Goal: Information Seeking & Learning: Learn about a topic

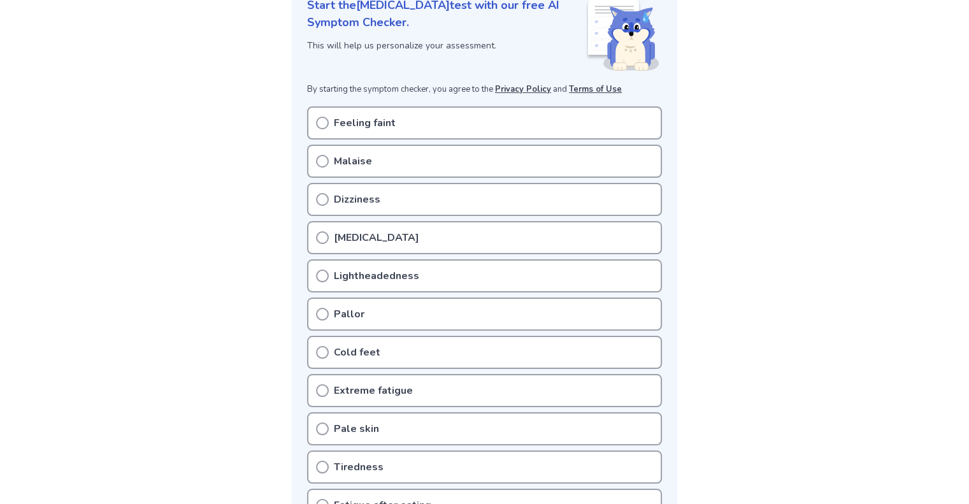
scroll to position [185, 0]
click at [355, 192] on p "Dizziness" at bounding box center [357, 198] width 46 height 15
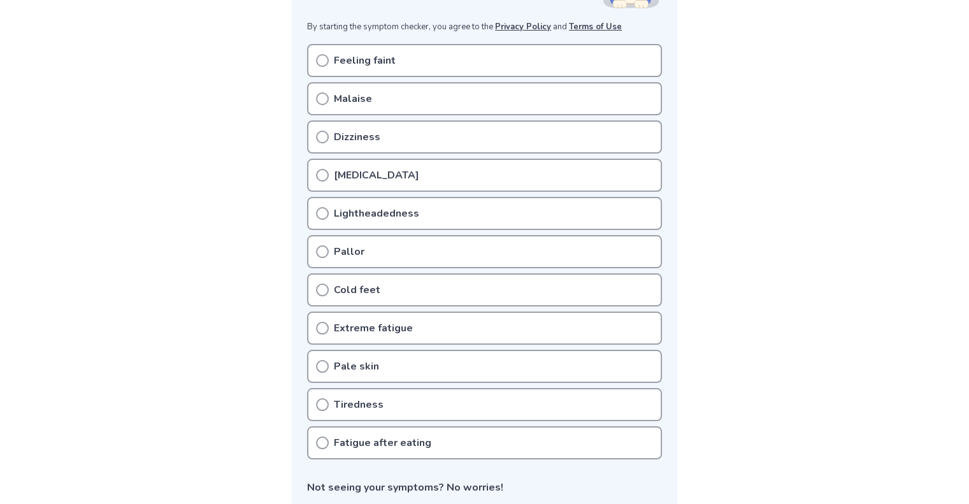
scroll to position [257, 0]
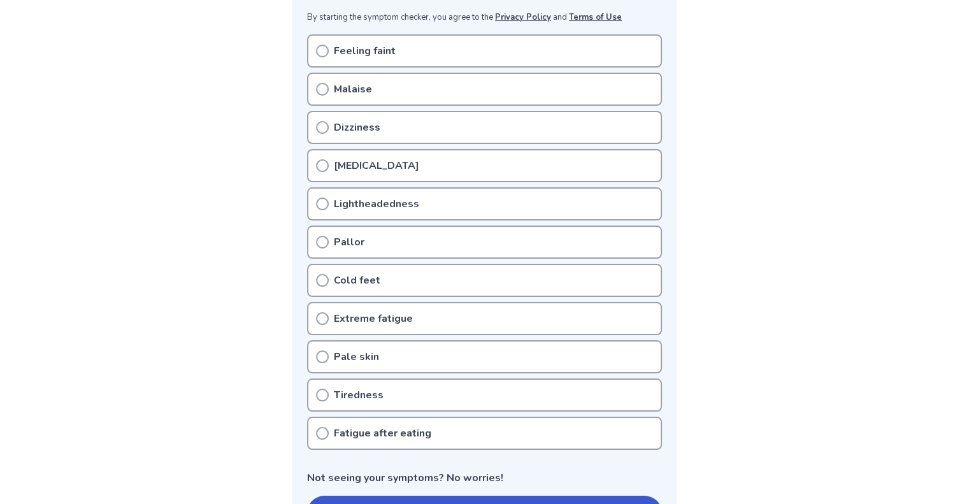
click at [352, 276] on p "Cold feet" at bounding box center [357, 280] width 46 height 15
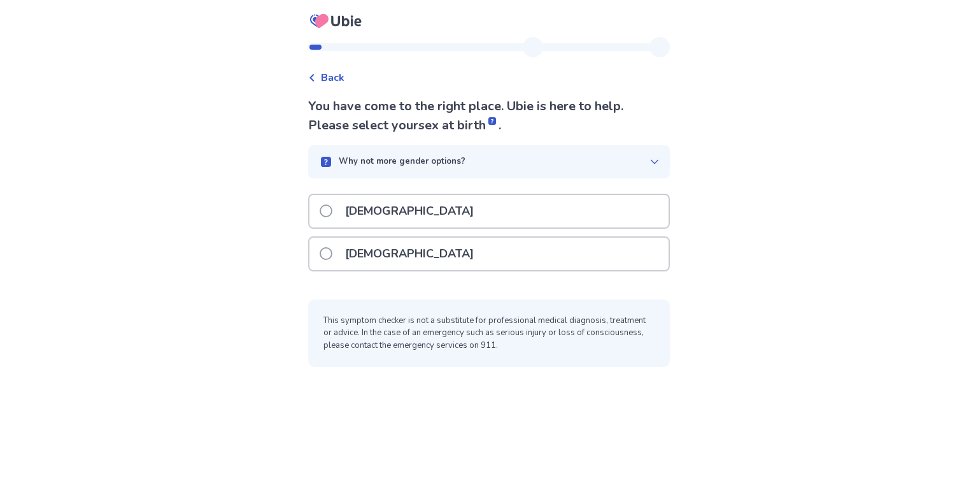
click at [460, 263] on div "[DEMOGRAPHIC_DATA]" at bounding box center [489, 254] width 359 height 32
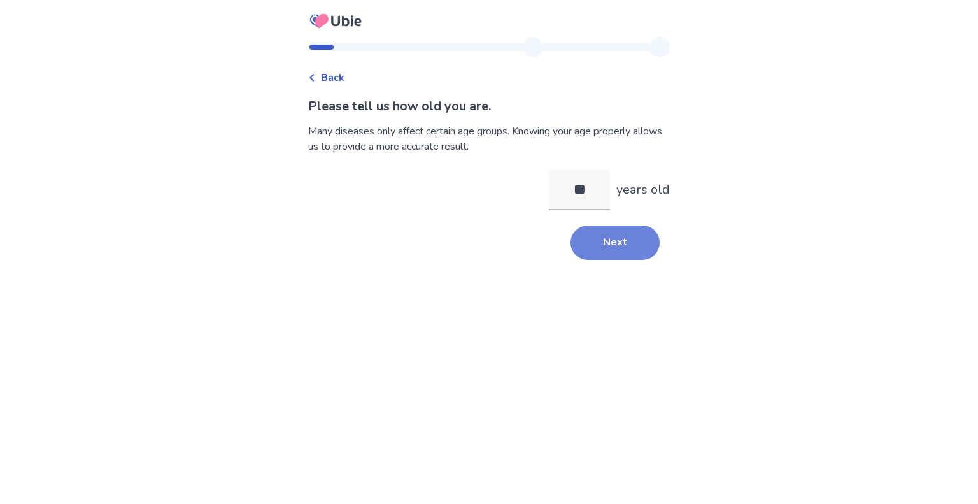
type input "**"
click at [622, 259] on button "Next" at bounding box center [615, 242] width 89 height 34
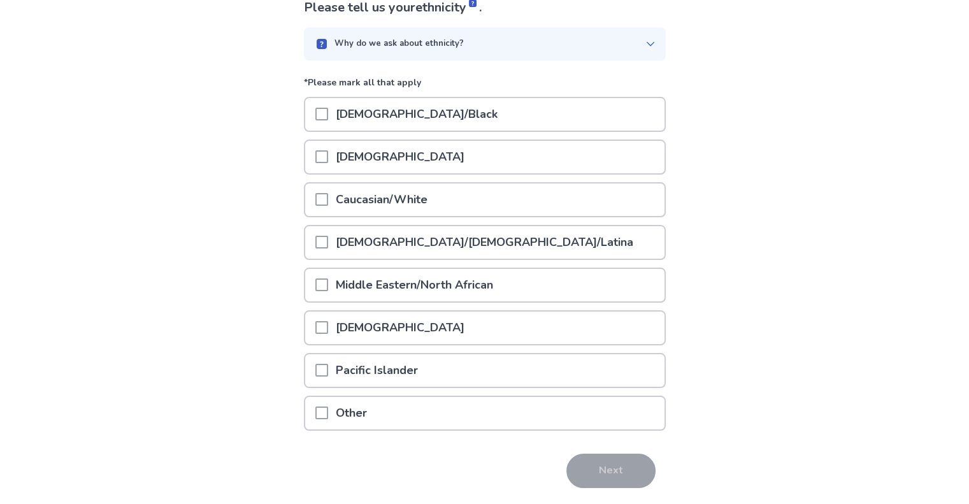
scroll to position [100, 0]
click at [369, 198] on p "Caucasian/White" at bounding box center [381, 198] width 107 height 32
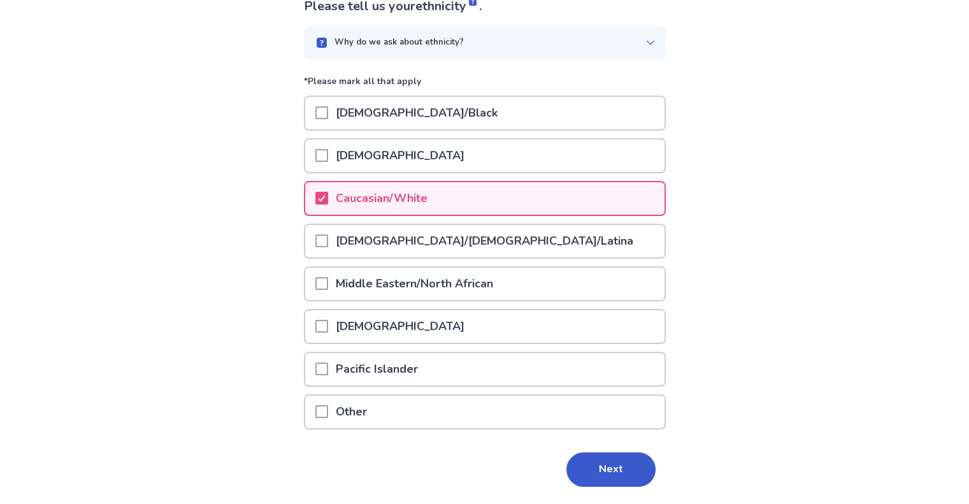
click at [353, 250] on p "Hispanic/Latino/Latina" at bounding box center [484, 241] width 313 height 32
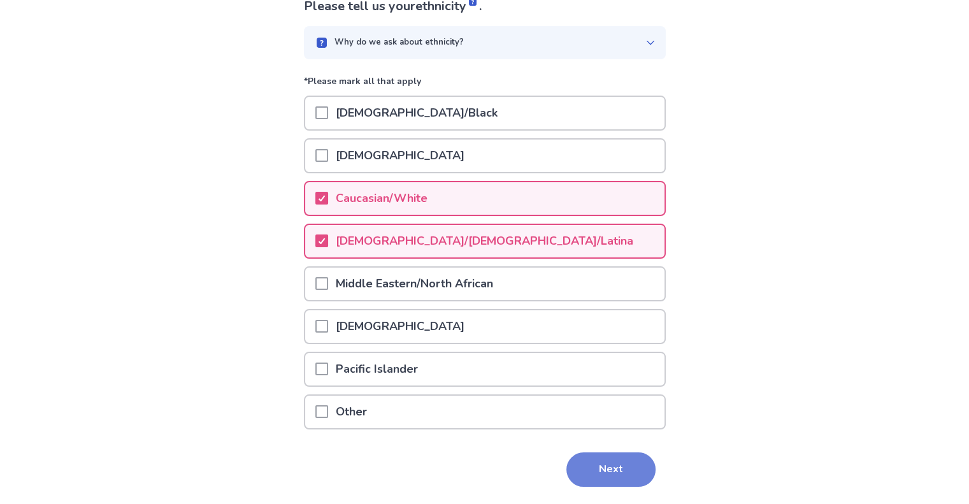
click at [573, 477] on button "Next" at bounding box center [610, 469] width 89 height 34
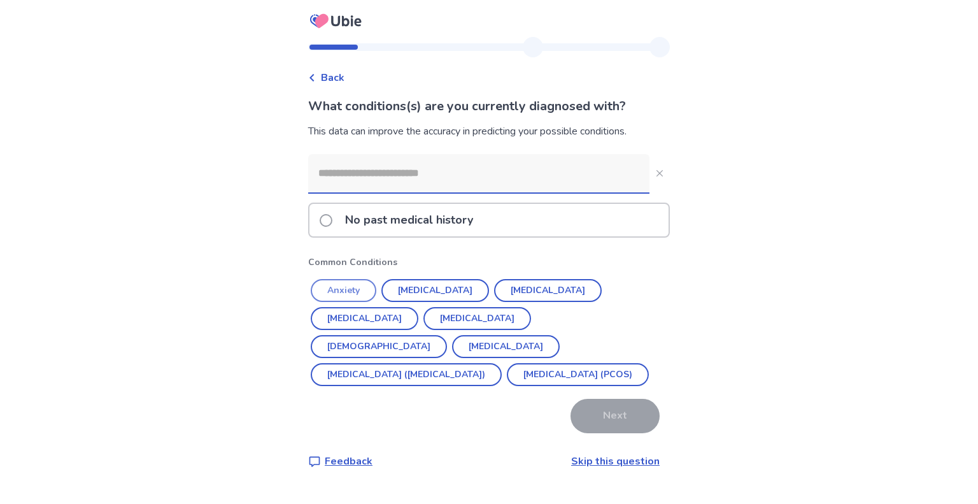
click at [348, 280] on button "Anxiety" at bounding box center [344, 290] width 66 height 23
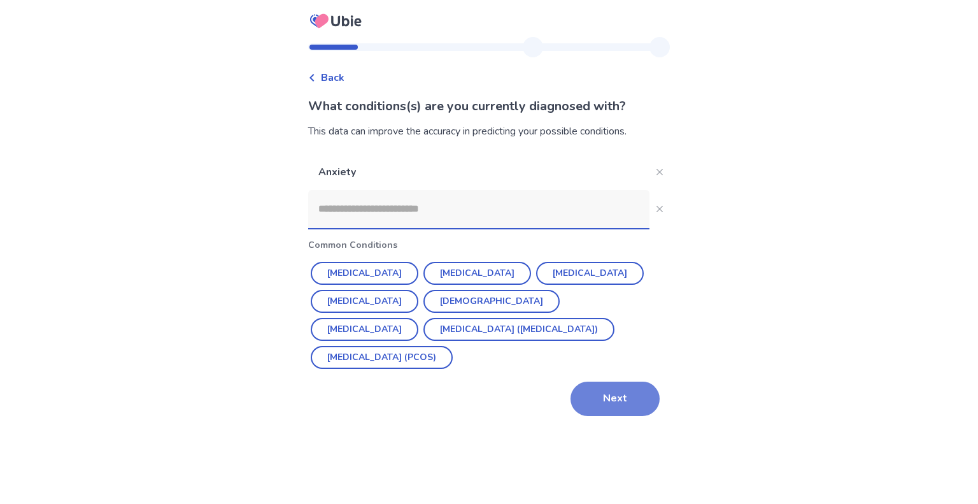
click at [591, 404] on button "Next" at bounding box center [615, 399] width 89 height 34
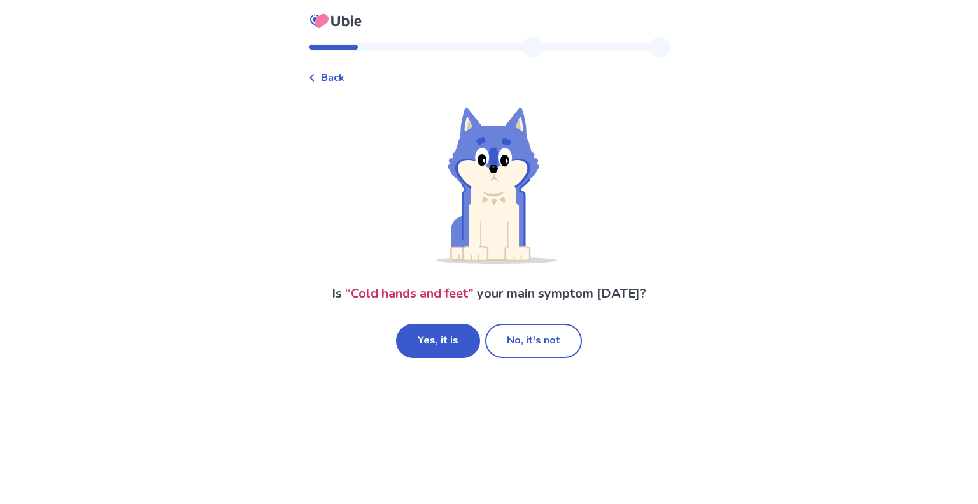
click at [448, 343] on button "Yes, it is" at bounding box center [438, 341] width 84 height 34
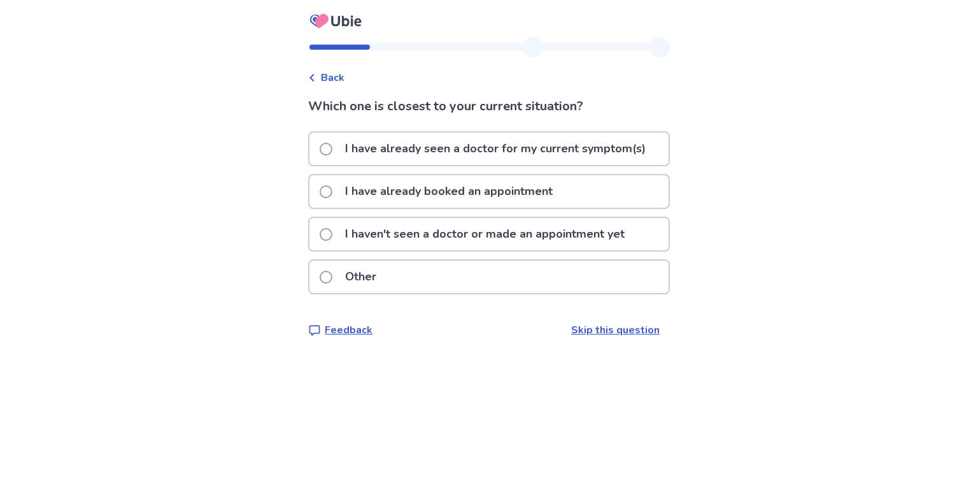
click at [517, 241] on p "I haven't seen a doctor or made an appointment yet" at bounding box center [485, 234] width 295 height 32
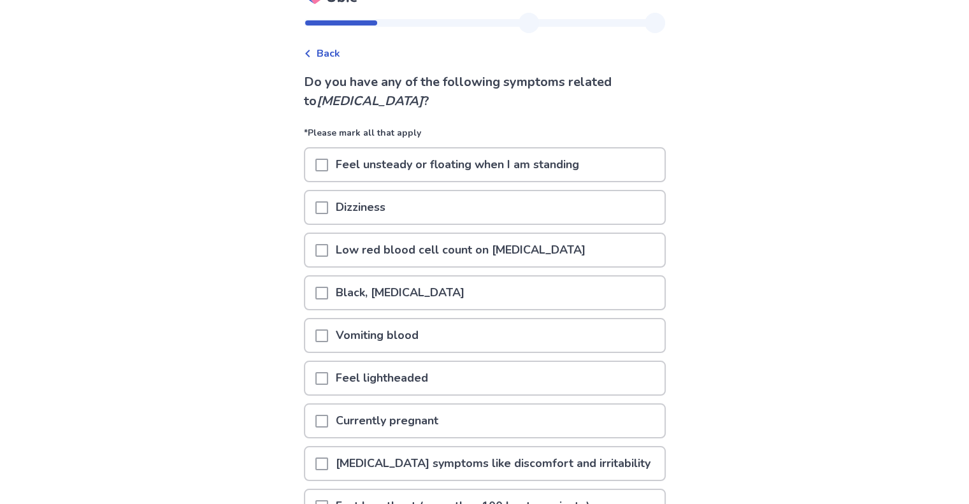
scroll to position [25, 0]
click at [403, 162] on p "Feel unsteady or floating when I am standing" at bounding box center [457, 164] width 259 height 32
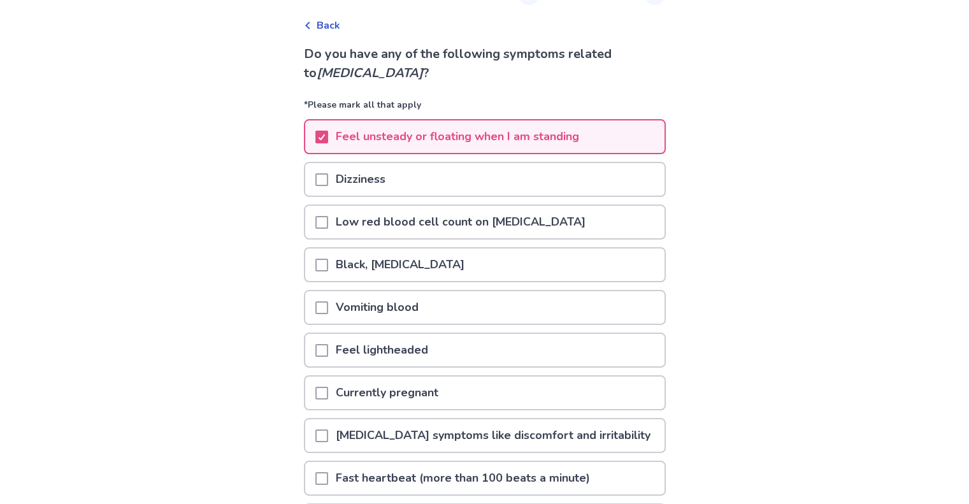
scroll to position [53, 0]
click at [369, 180] on p "Dizziness" at bounding box center [360, 178] width 65 height 32
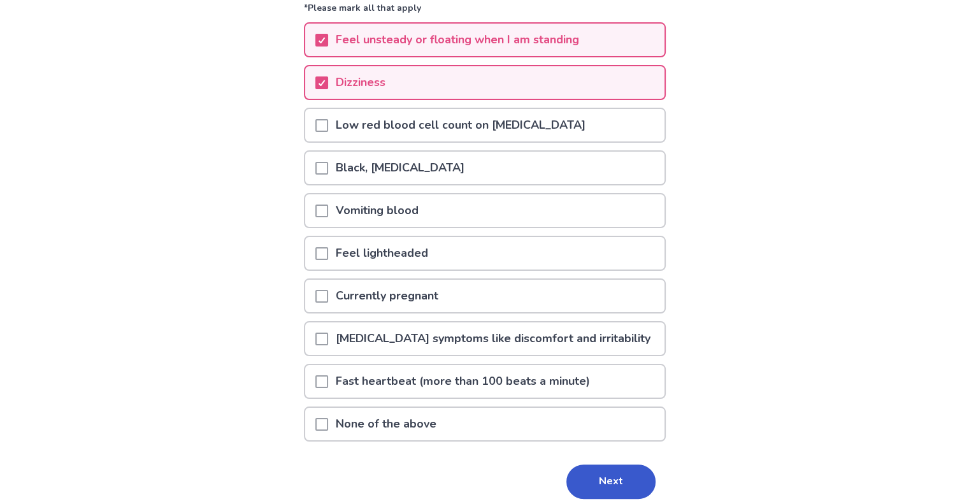
scroll to position [151, 0]
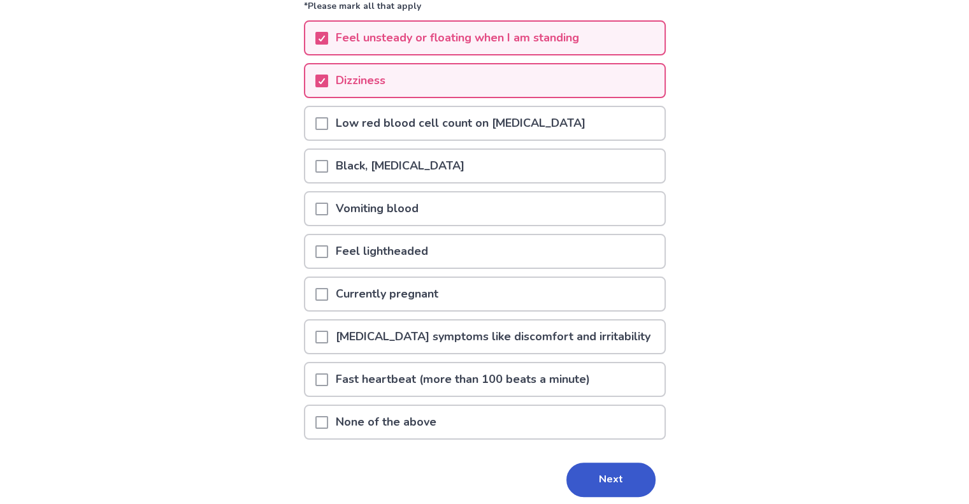
click at [387, 253] on p "Feel lightheaded" at bounding box center [382, 251] width 108 height 32
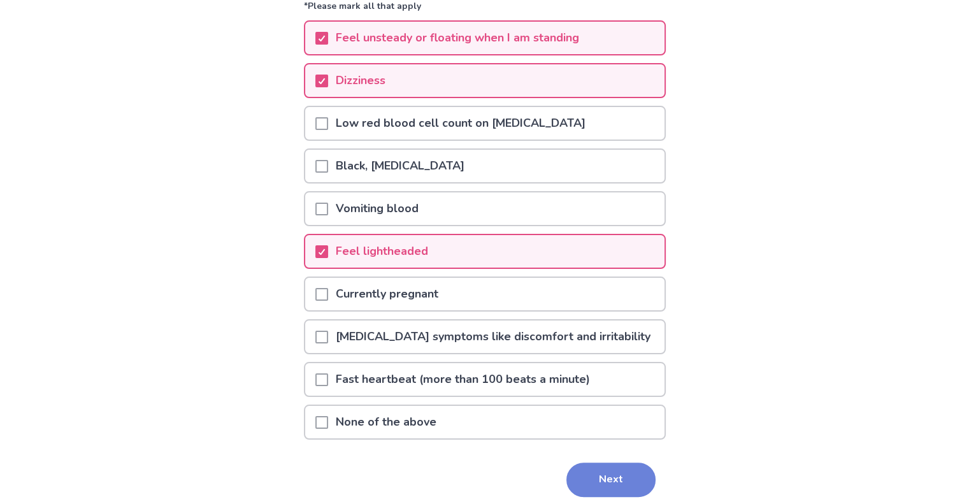
click at [591, 477] on button "Next" at bounding box center [610, 479] width 89 height 34
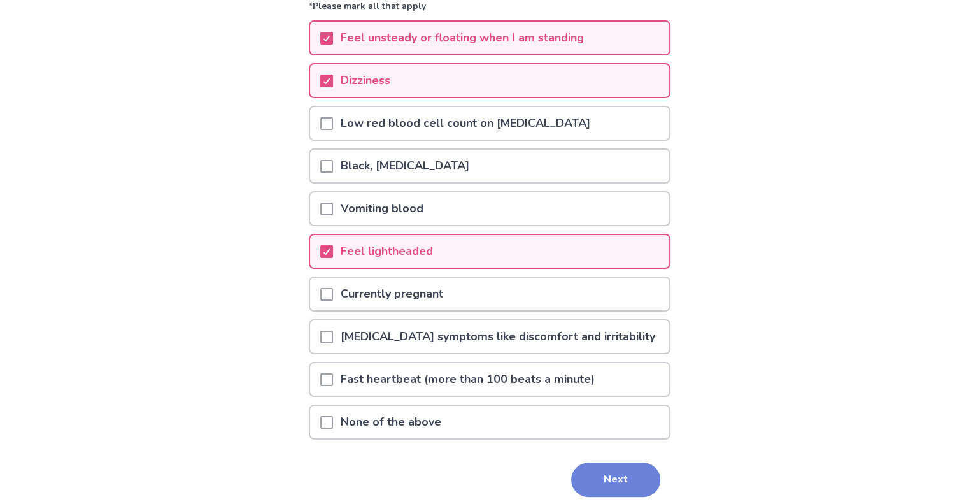
scroll to position [0, 0]
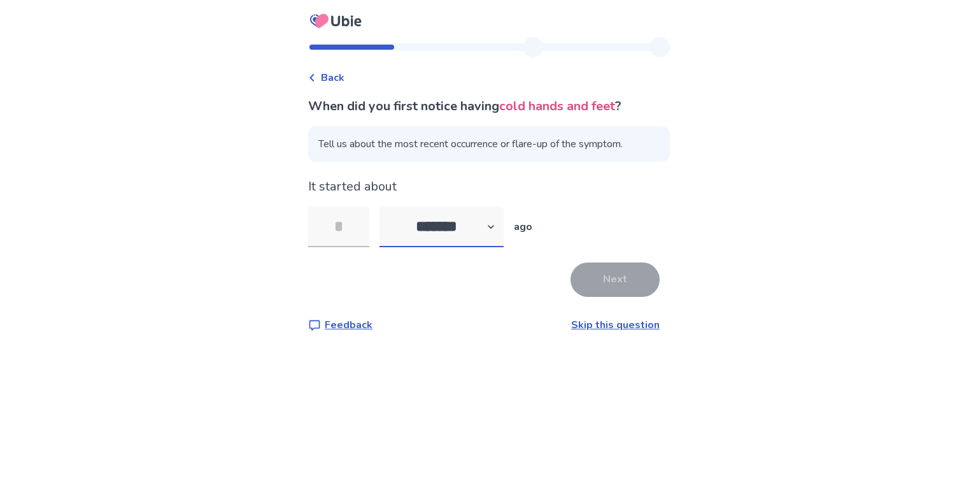
click at [427, 234] on select "******* ****** ******* ******** *******" at bounding box center [442, 226] width 124 height 41
select select "*"
click at [387, 206] on select "******* ****** ******* ******** *******" at bounding box center [442, 226] width 124 height 41
click at [338, 203] on div "It started about ******* ****** ******* ******** ******* ago" at bounding box center [489, 212] width 362 height 70
click at [350, 222] on input "tel" at bounding box center [338, 226] width 61 height 41
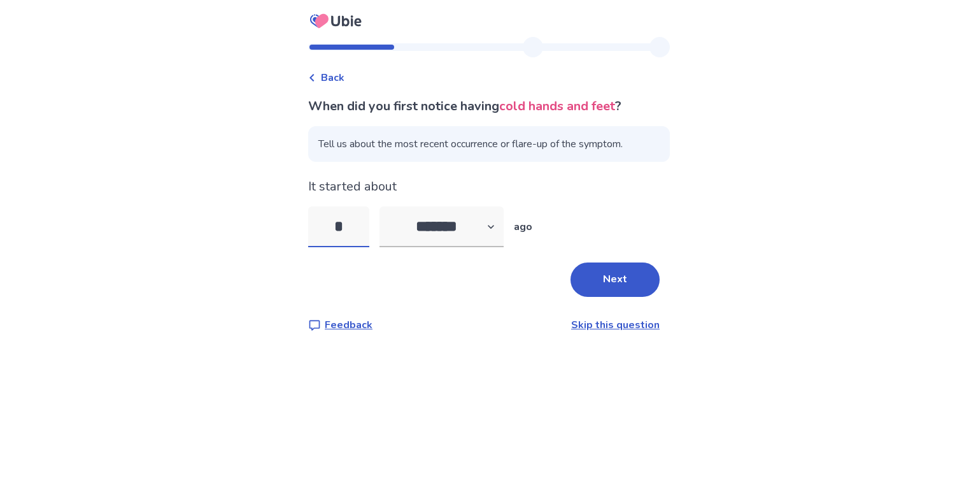
type input "*"
click at [596, 297] on div "When did you first notice having cold hands and feet ? Tell us about the most r…" at bounding box center [489, 215] width 362 height 236
click at [596, 285] on button "Next" at bounding box center [615, 279] width 89 height 34
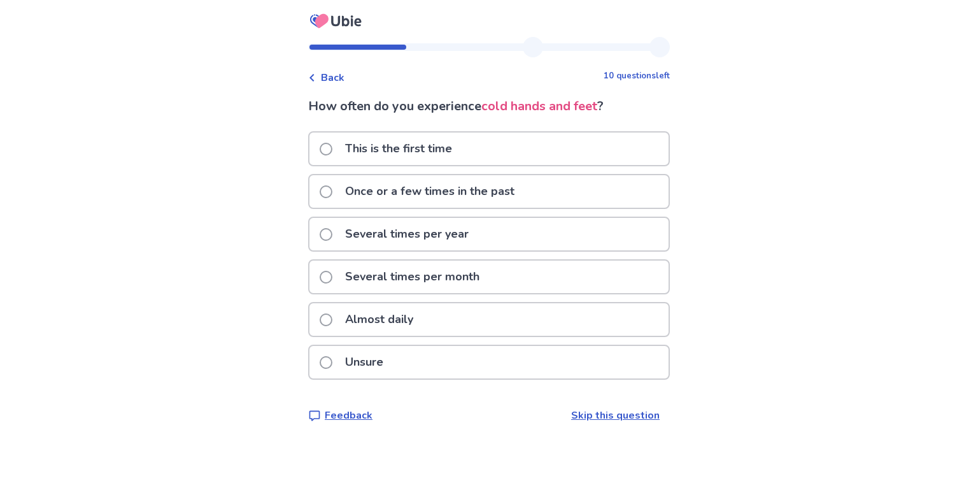
click at [448, 319] on div "Almost daily" at bounding box center [489, 319] width 359 height 32
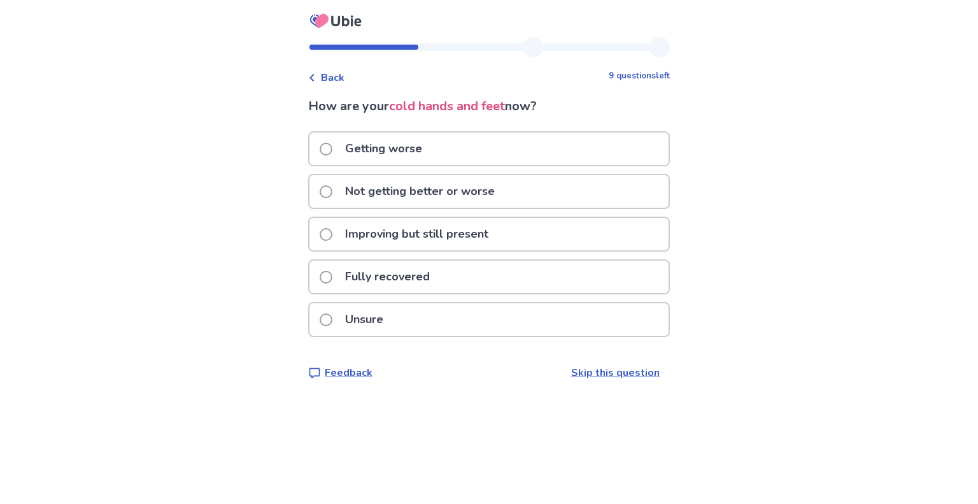
click at [497, 186] on p "Not getting better or worse" at bounding box center [420, 191] width 165 height 32
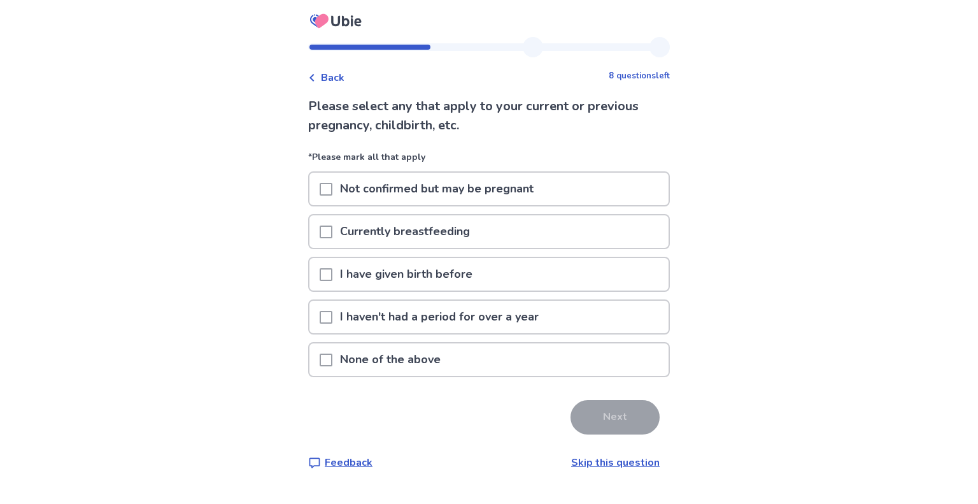
click at [448, 357] on p "None of the above" at bounding box center [390, 359] width 116 height 32
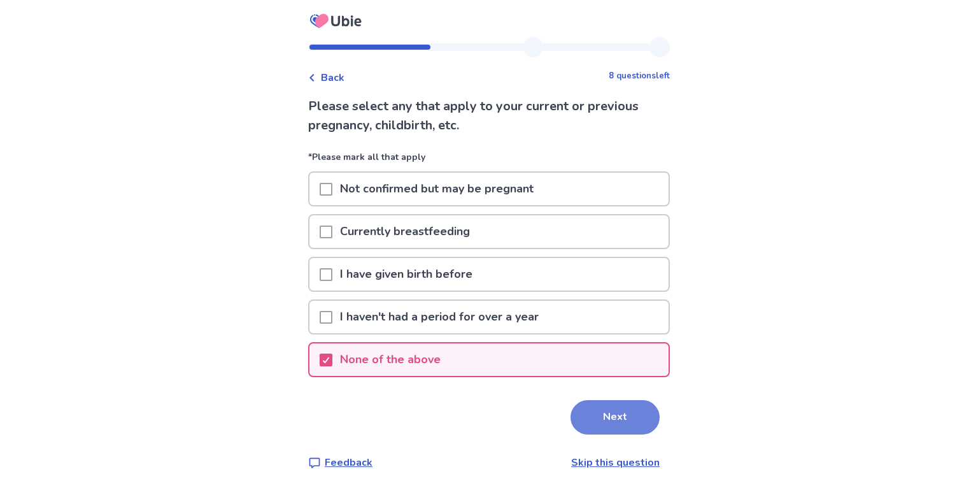
click at [610, 421] on button "Next" at bounding box center [615, 417] width 89 height 34
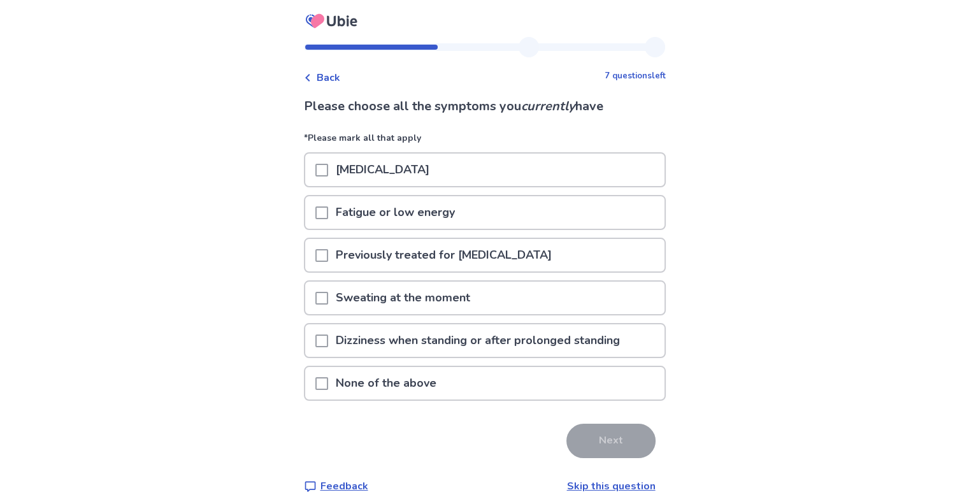
click at [558, 221] on div "Fatigue or low energy" at bounding box center [484, 212] width 359 height 32
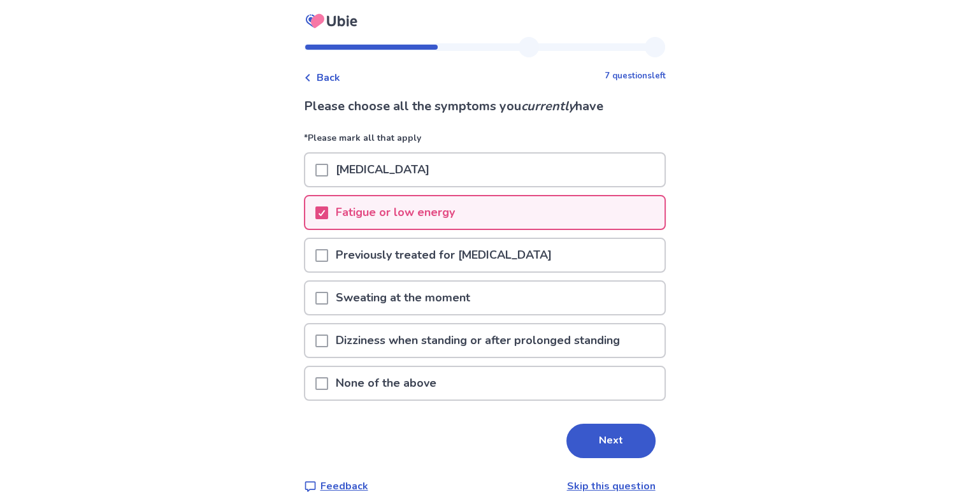
click at [583, 336] on p "Dizziness when standing or after prolonged standing" at bounding box center [477, 340] width 299 height 32
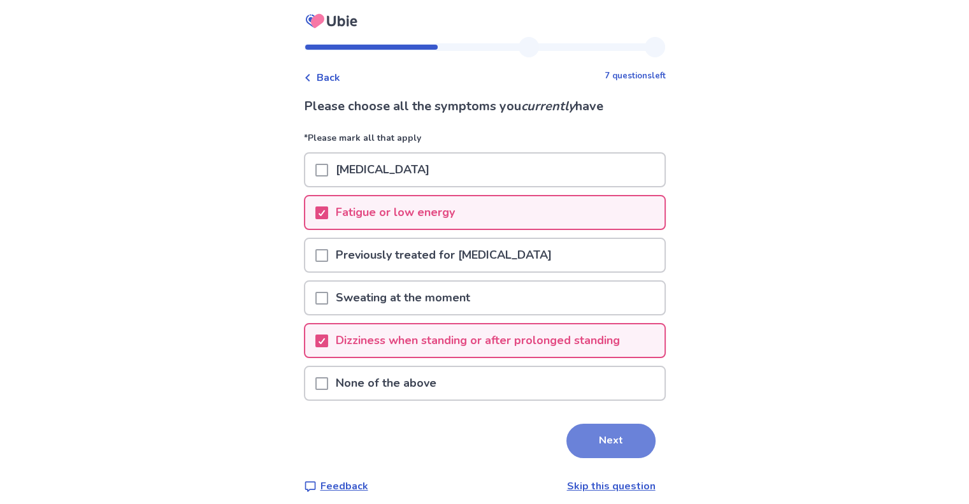
click at [604, 446] on button "Next" at bounding box center [610, 441] width 89 height 34
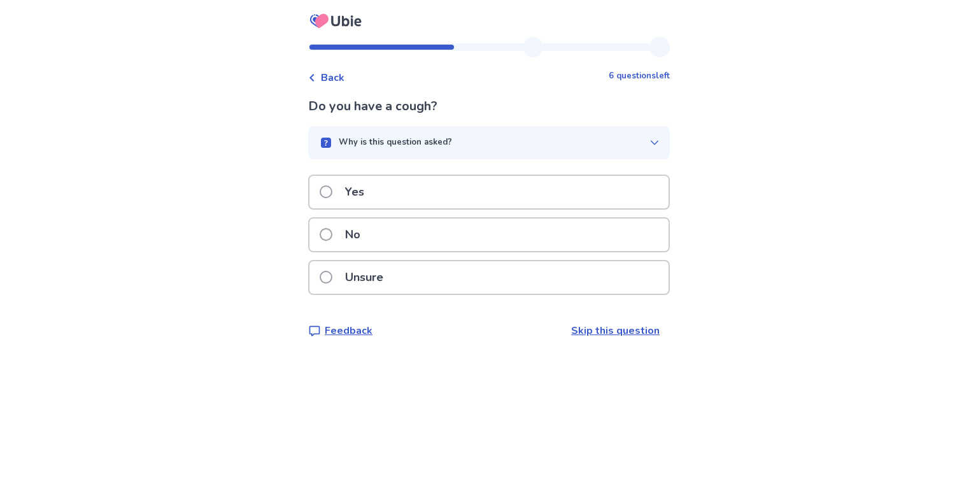
click at [520, 242] on div "No" at bounding box center [489, 234] width 359 height 32
click at [437, 240] on div "No" at bounding box center [489, 234] width 359 height 32
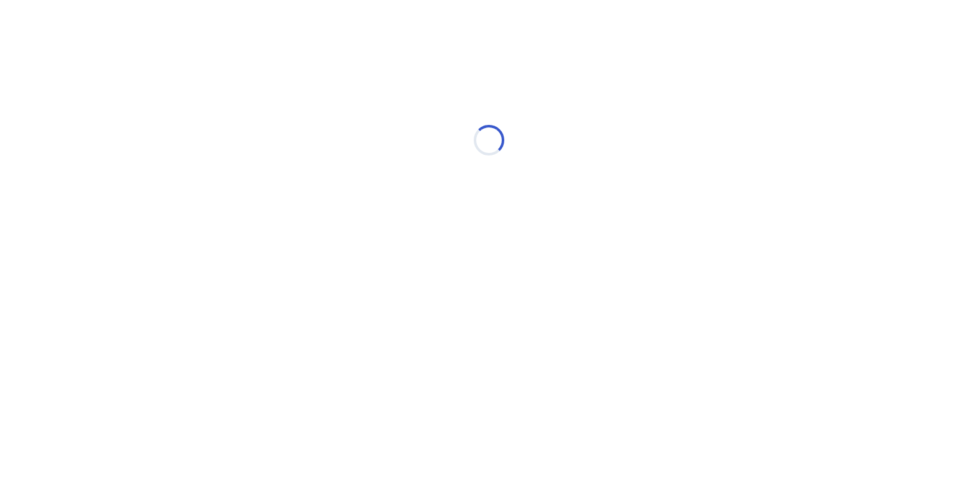
select select "*"
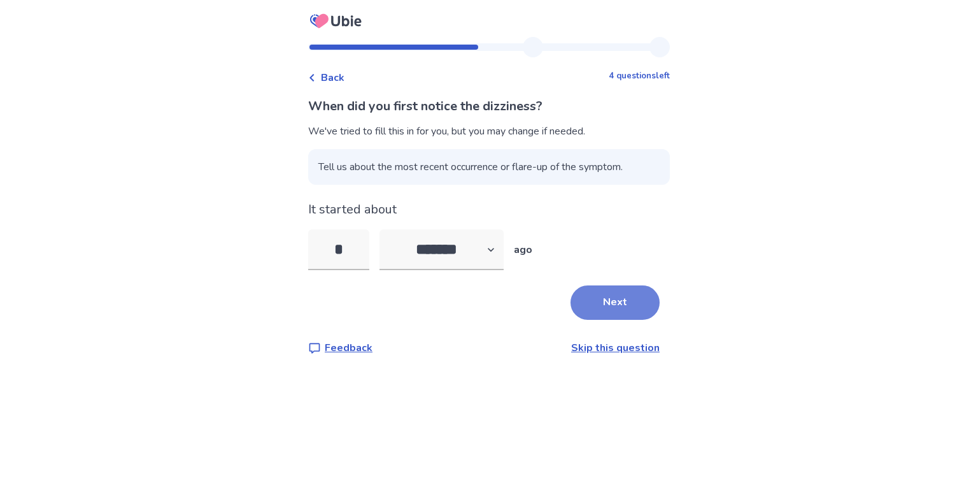
type input "*"
click at [577, 306] on button "Next" at bounding box center [615, 302] width 89 height 34
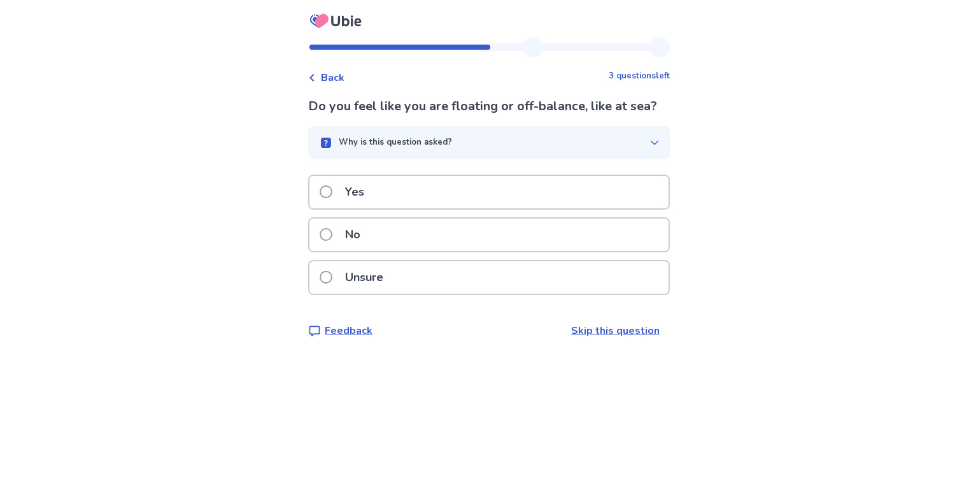
click at [403, 208] on div "Yes" at bounding box center [489, 192] width 359 height 32
click at [420, 232] on div "No" at bounding box center [489, 234] width 359 height 32
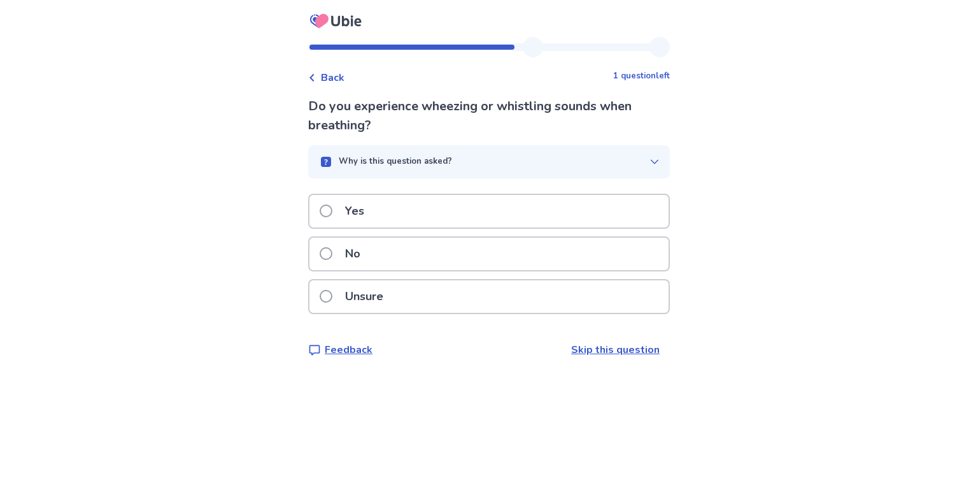
click at [434, 248] on div "No" at bounding box center [489, 254] width 359 height 32
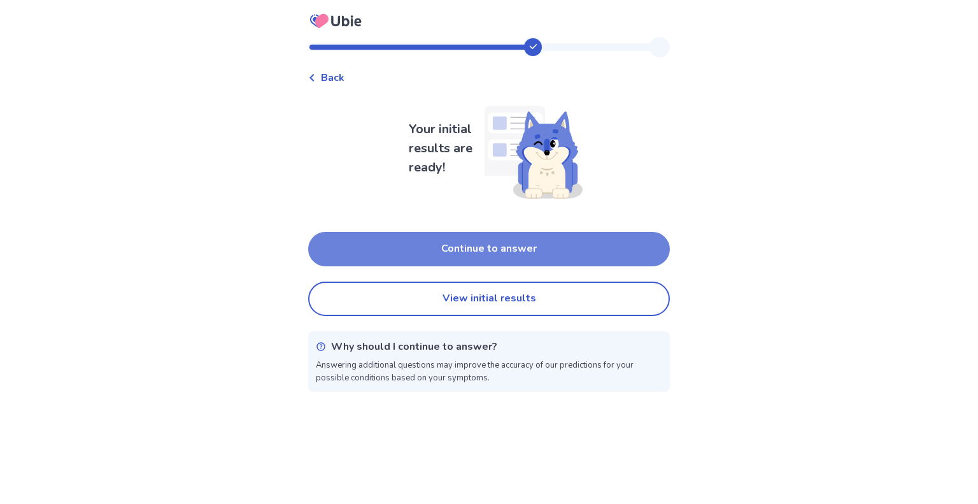
click at [550, 243] on button "Continue to answer" at bounding box center [489, 249] width 362 height 34
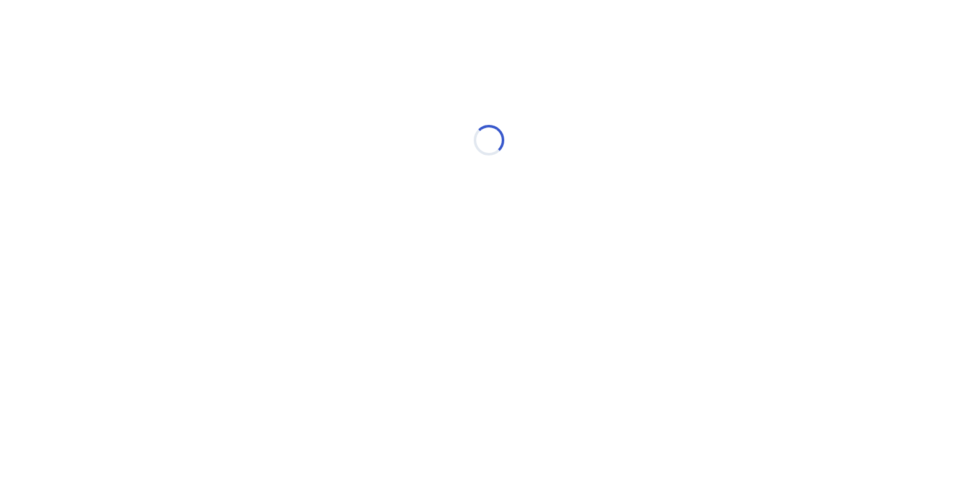
select select "*"
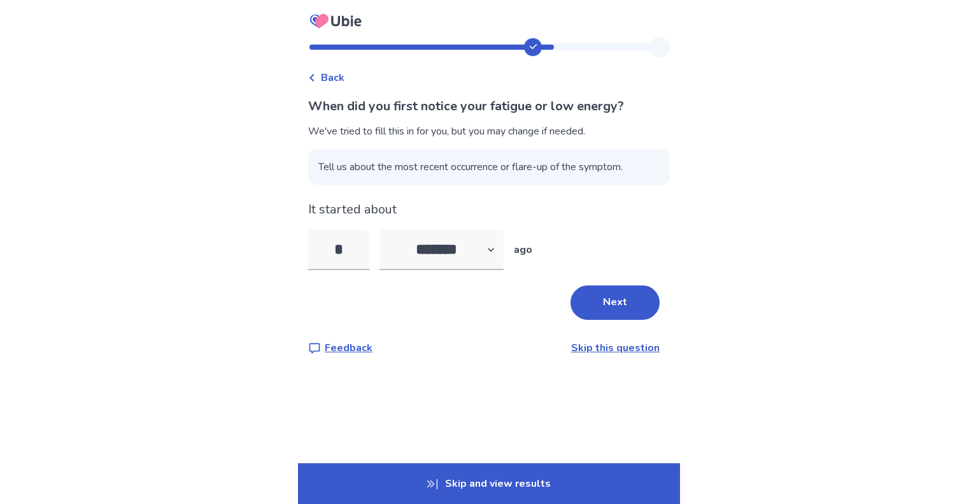
click at [450, 471] on p "Skip and view results" at bounding box center [489, 483] width 382 height 41
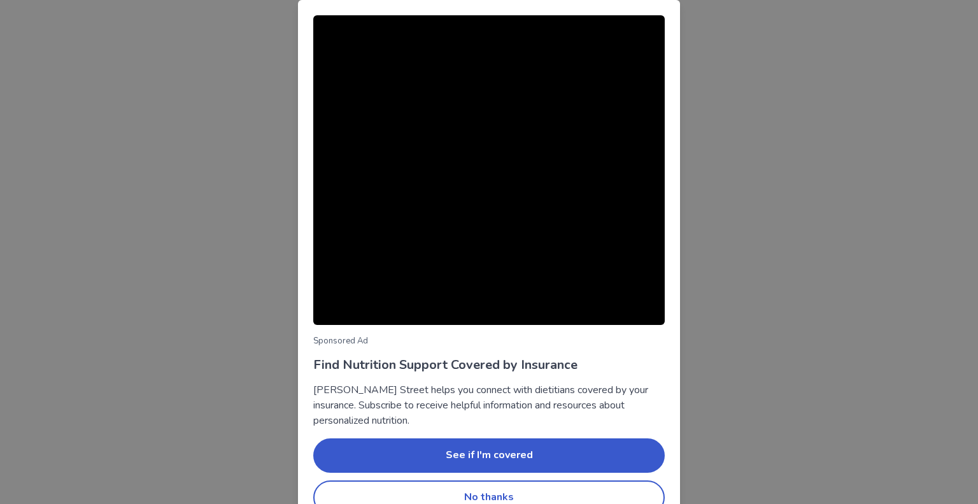
scroll to position [25, 0]
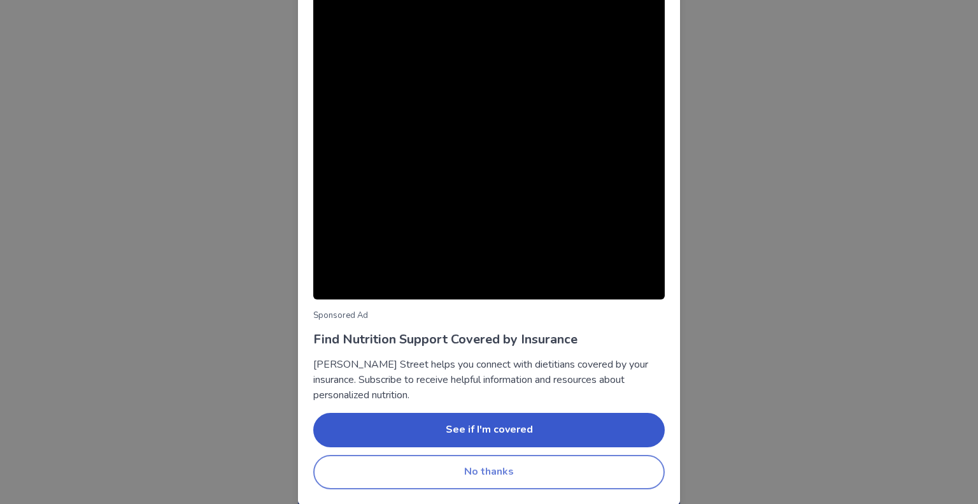
click at [511, 467] on button "No thanks" at bounding box center [489, 472] width 352 height 34
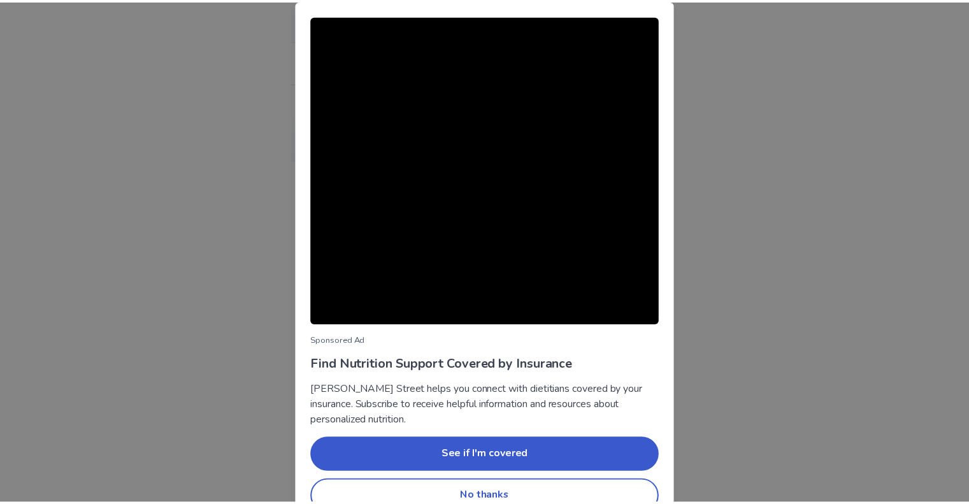
scroll to position [25, 0]
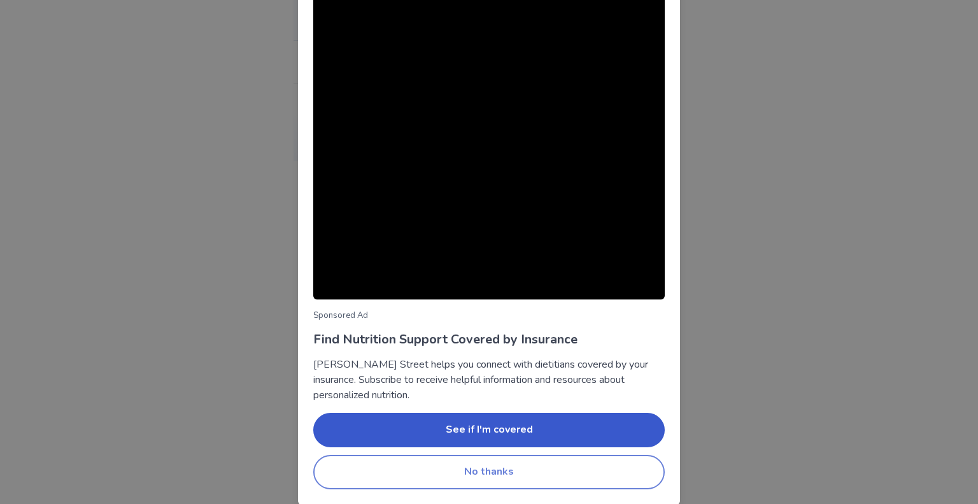
click at [540, 469] on button "No thanks" at bounding box center [489, 472] width 352 height 34
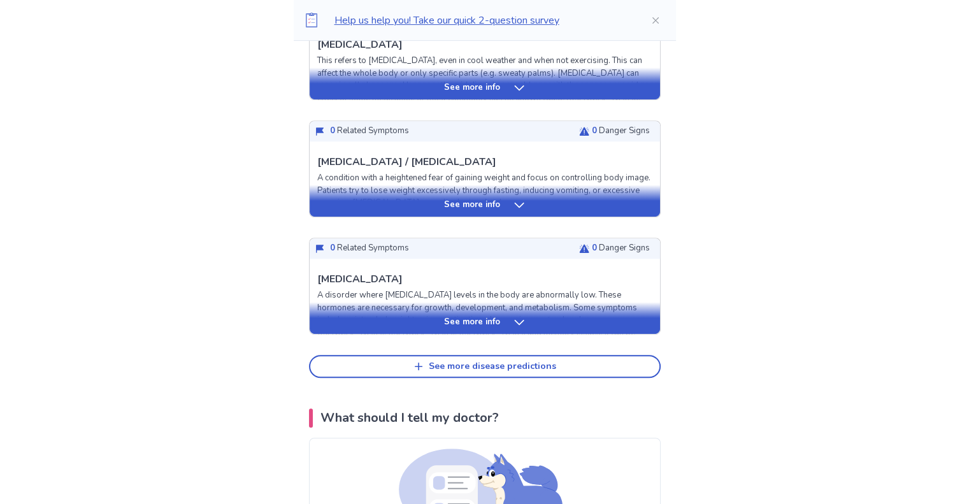
scroll to position [620, 0]
